Goal: Information Seeking & Learning: Learn about a topic

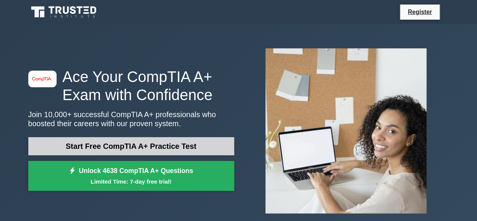
click at [95, 146] on link "Start Free CompTIA A+ Practice Test" at bounding box center [131, 146] width 206 height 18
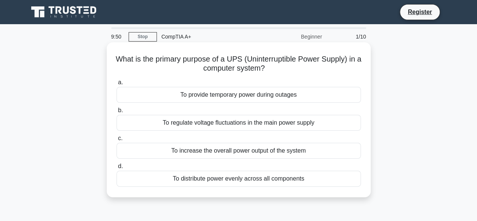
drag, startPoint x: 114, startPoint y: 59, endPoint x: 293, endPoint y: 71, distance: 179.7
click at [293, 71] on div "What is the primary purpose of a UPS (Uninterruptible Power Supply) in a comput…" at bounding box center [239, 119] width 258 height 149
copy h5 "What is the primary purpose of a UPS (Uninterruptible Power Supply) in a comput…"
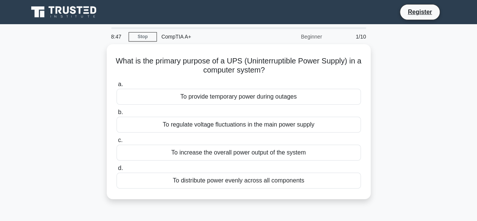
click at [86, 132] on div "What is the primary purpose of a UPS (Uninterruptible Power Supply) in a comput…" at bounding box center [239, 126] width 430 height 164
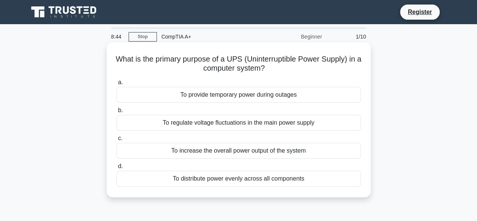
click at [212, 93] on div "To provide temporary power during outages" at bounding box center [239, 95] width 245 height 16
click at [117, 85] on input "a. To provide temporary power during outages" at bounding box center [117, 82] width 0 height 5
